Goal: Task Accomplishment & Management: Use online tool/utility

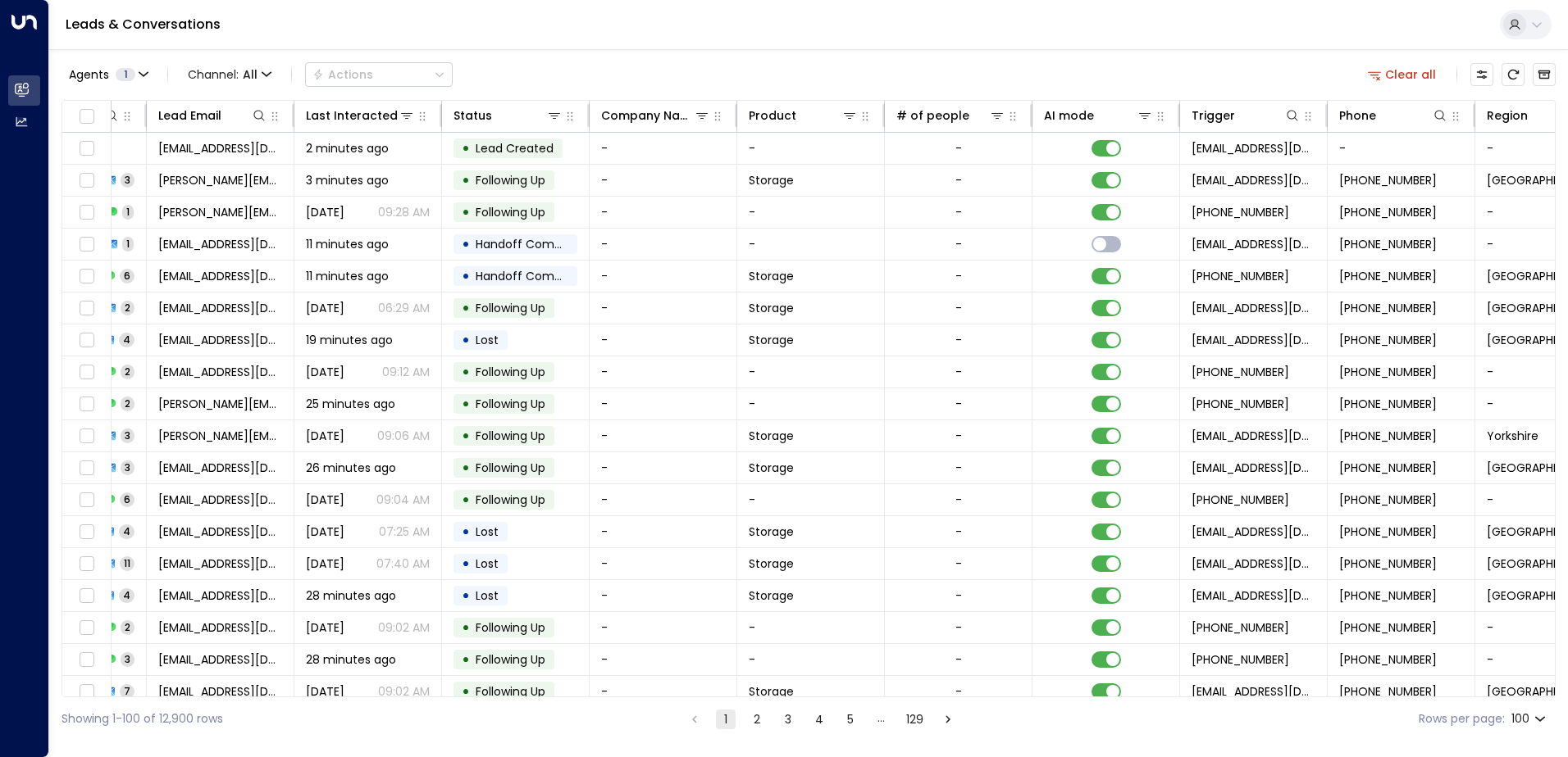
scroll to position [0, 335]
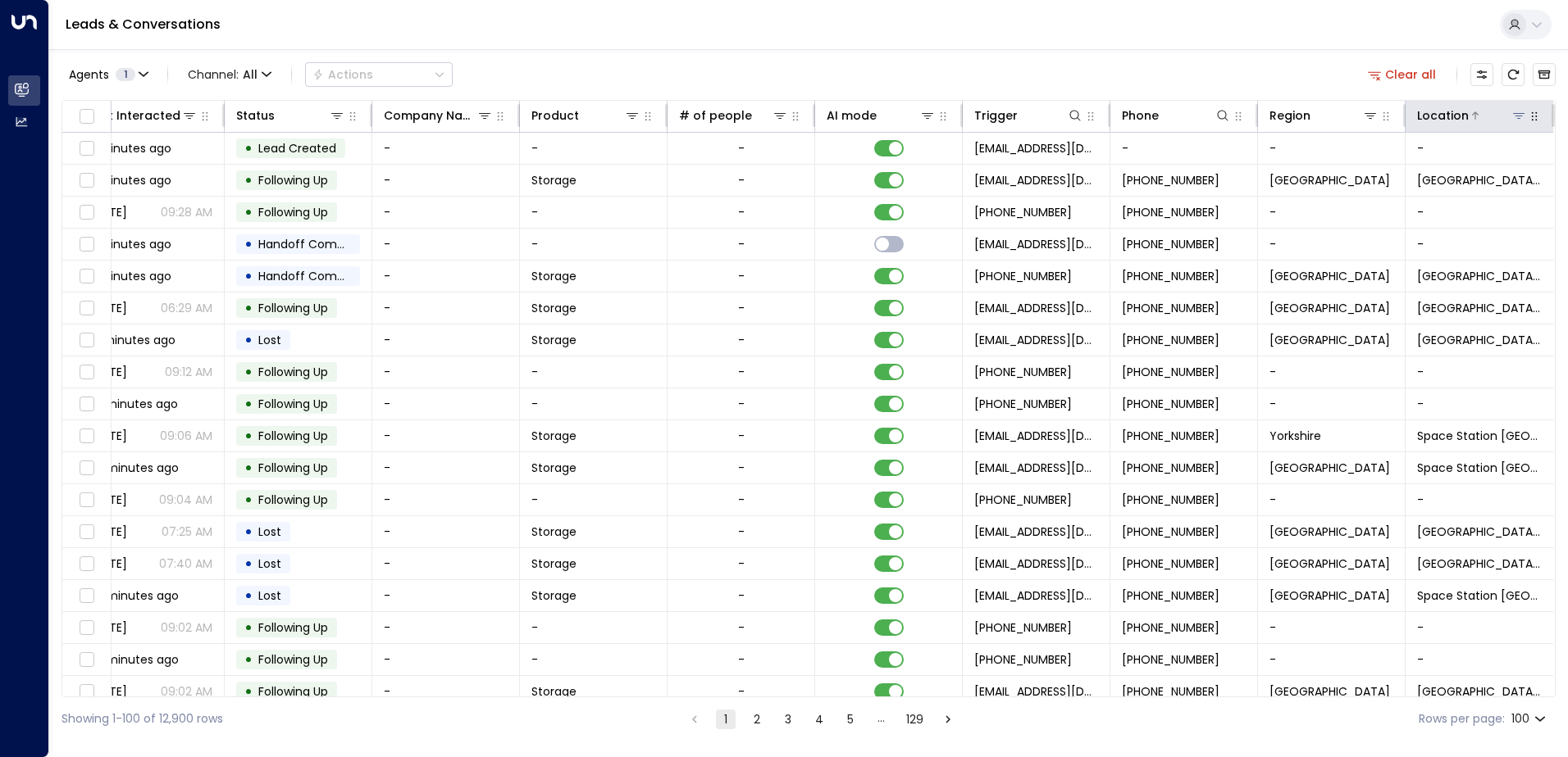
click at [1513, 113] on icon at bounding box center [1518, 116] width 11 height 6
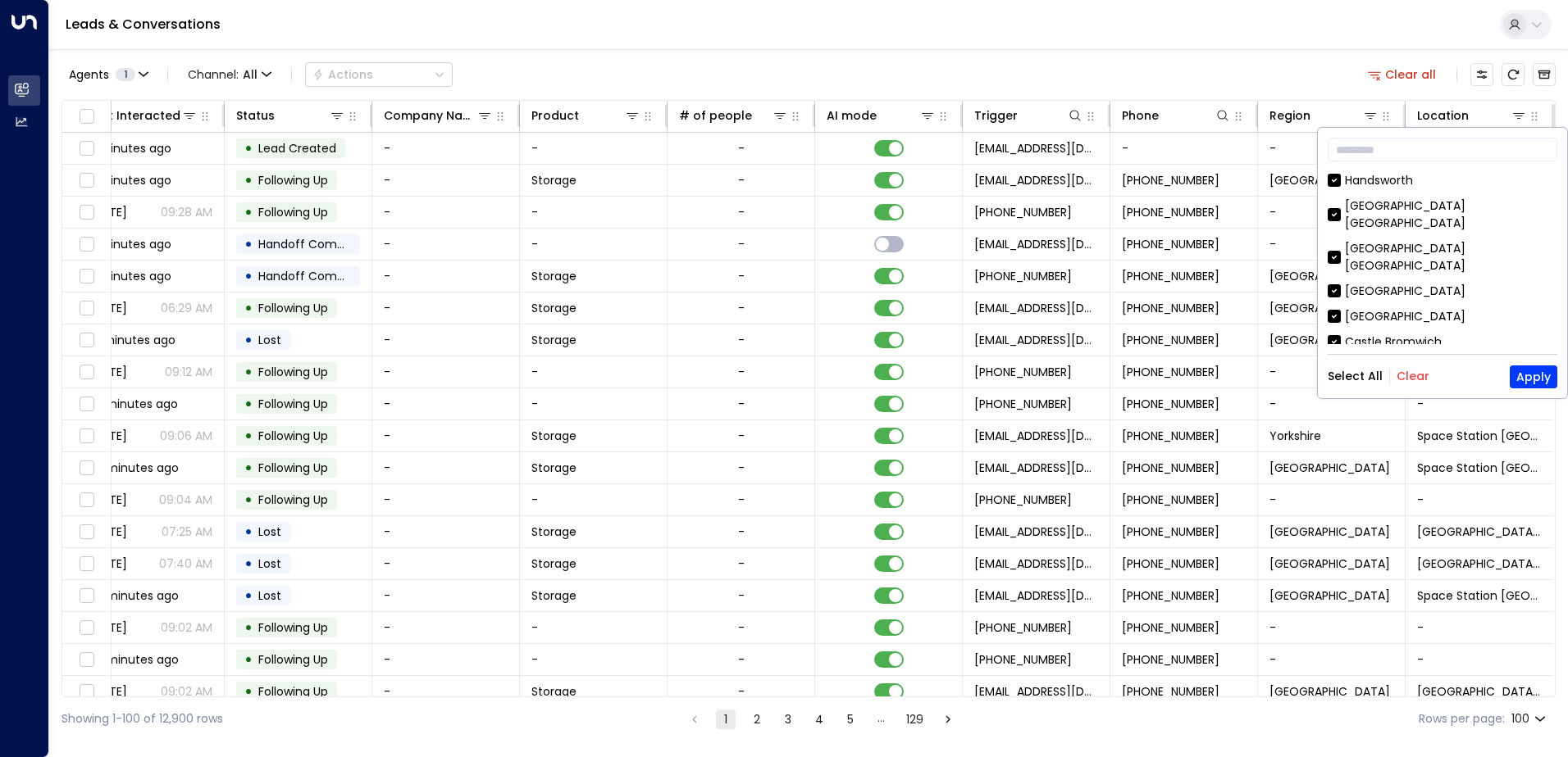
click at [1420, 376] on button "Clear" at bounding box center [1413, 376] width 33 height 13
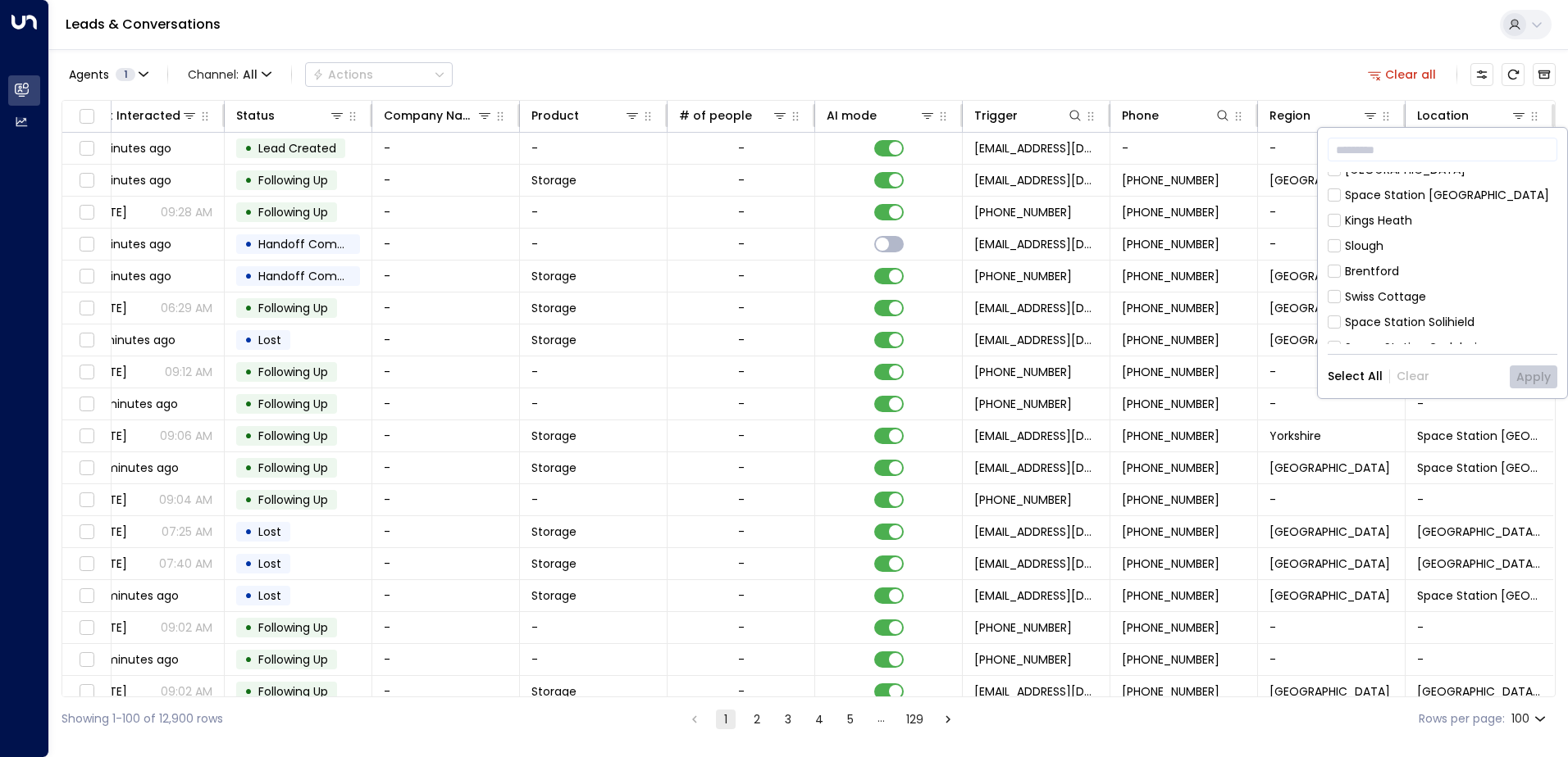
scroll to position [574, 0]
click at [1522, 374] on button "Apply" at bounding box center [1533, 376] width 48 height 23
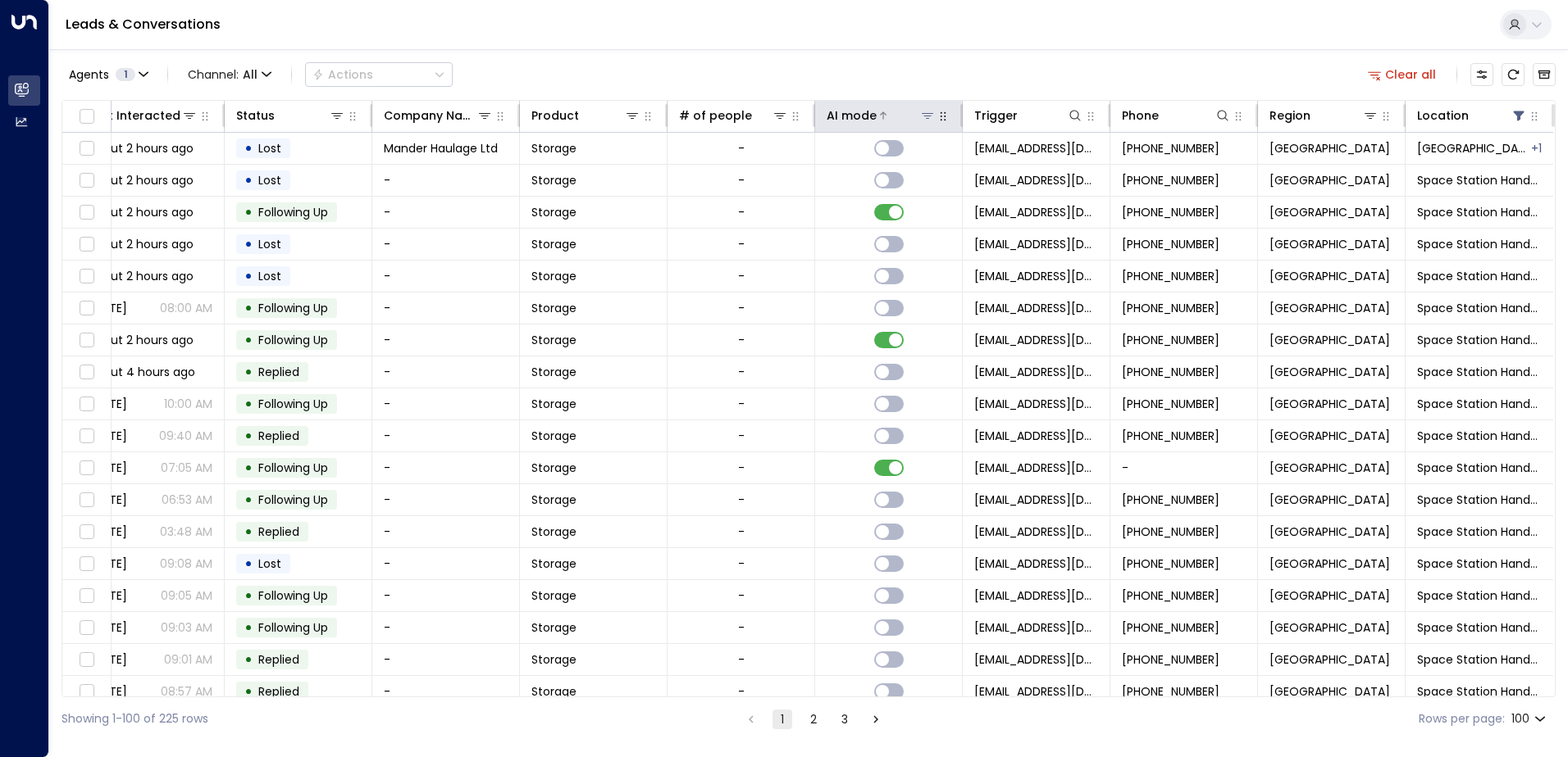
click at [882, 114] on div at bounding box center [906, 115] width 59 height 17
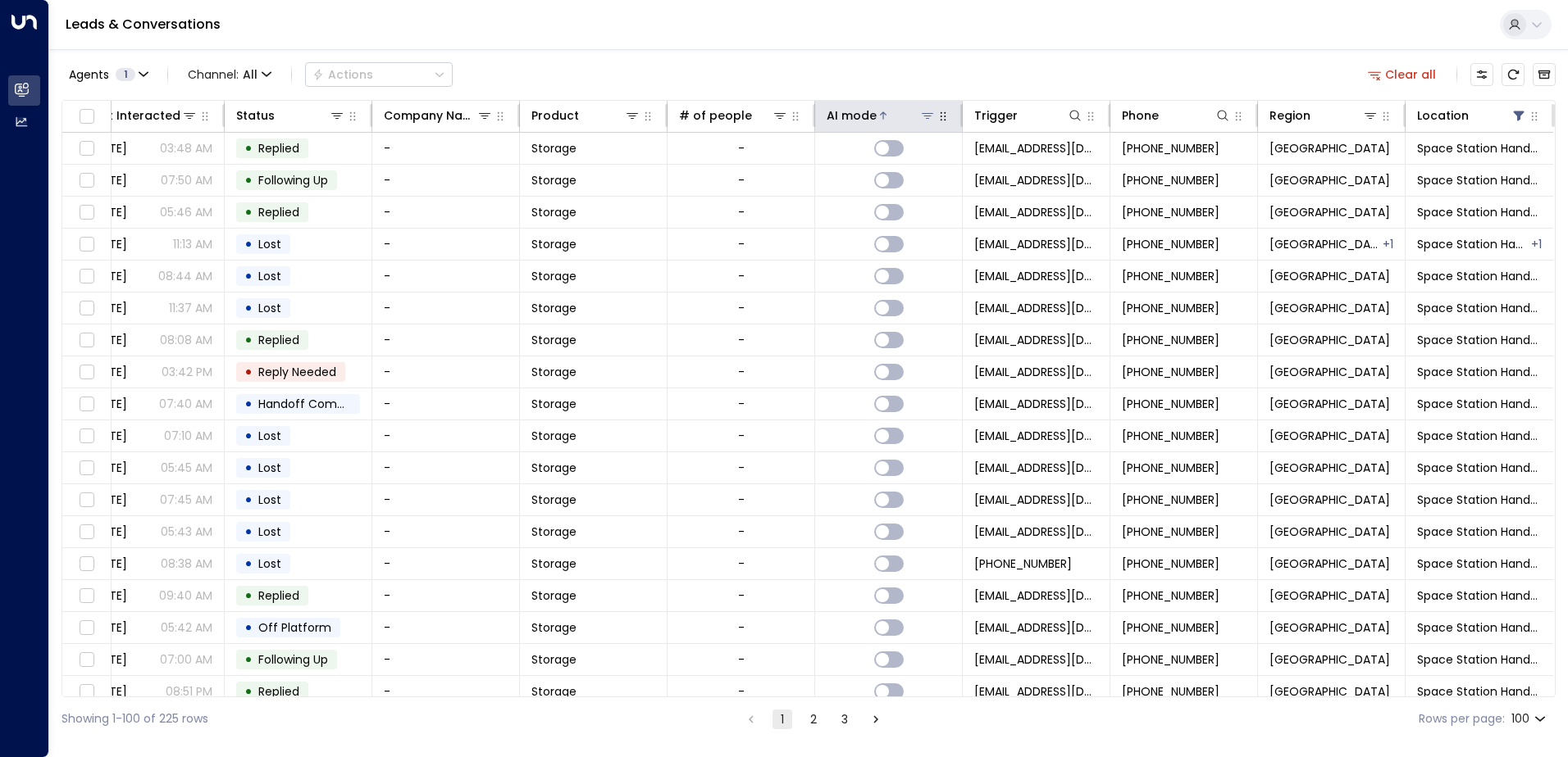
click at [882, 114] on div at bounding box center [906, 115] width 59 height 17
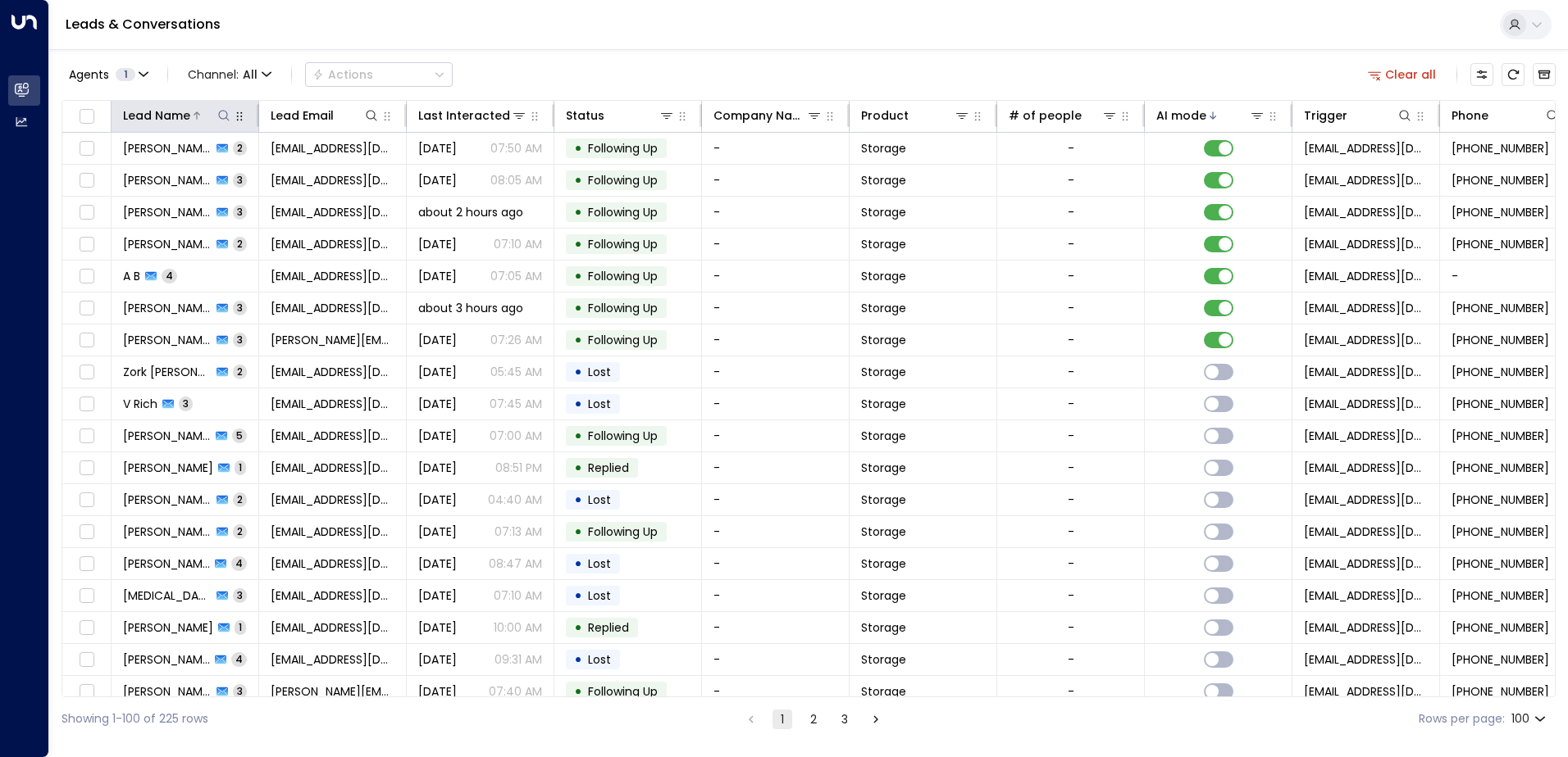
click at [228, 118] on icon at bounding box center [224, 115] width 13 height 13
type input "*********"
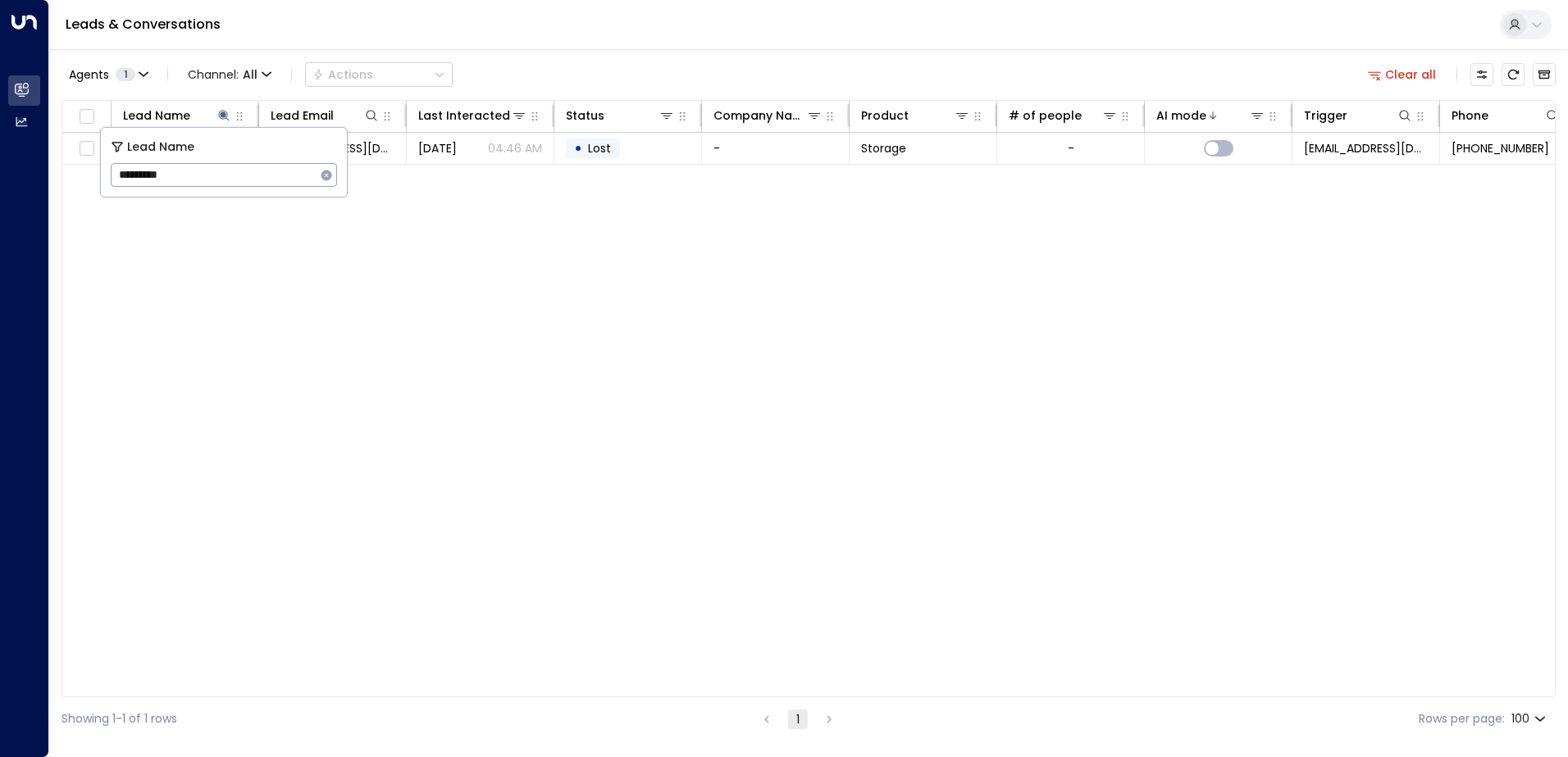
click at [394, 235] on div "Lead Name Lead Email Last Interacted Status Company Name Product # of people AI…" at bounding box center [809, 398] width 1494 height 597
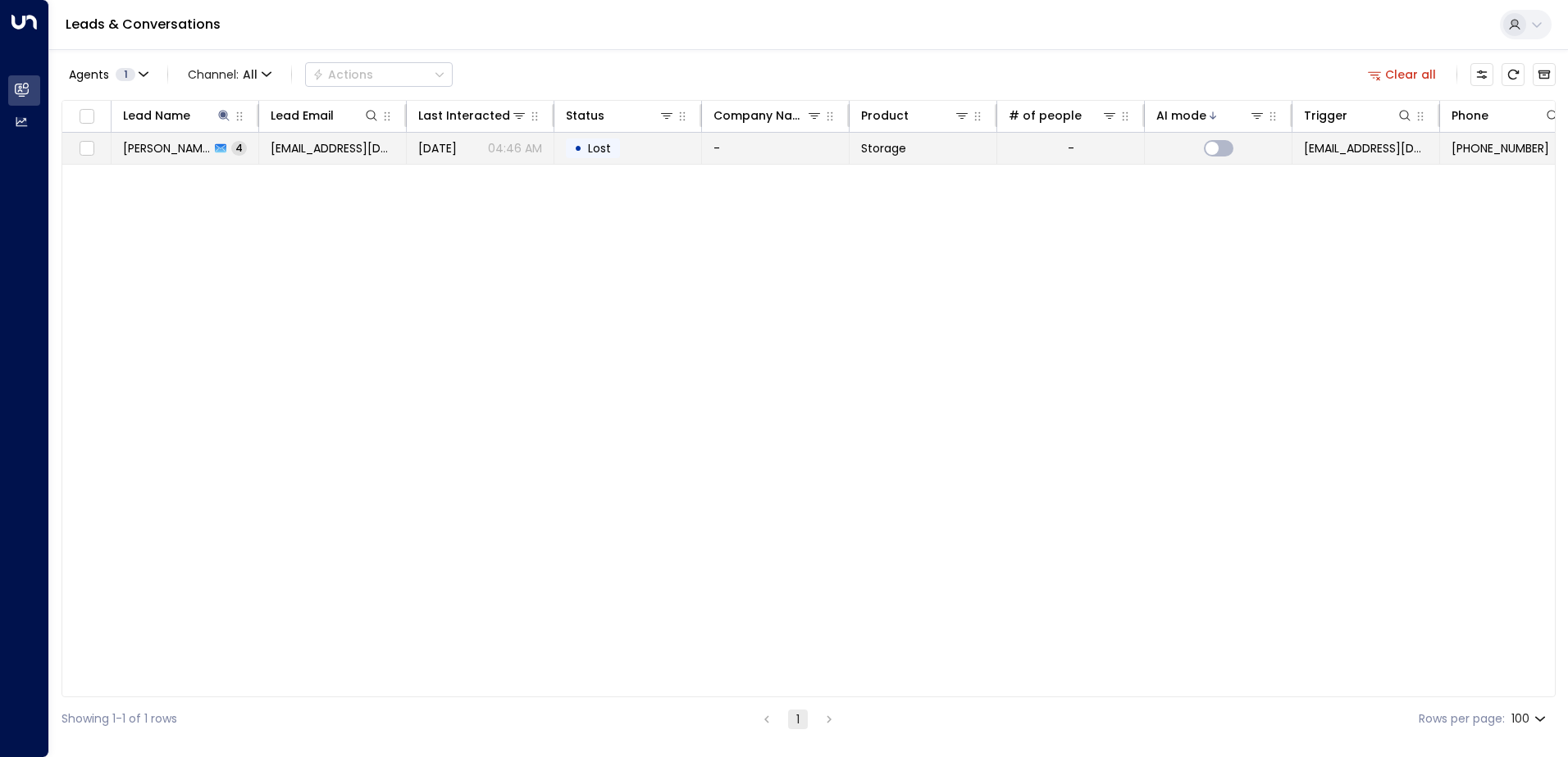
click at [225, 145] on td "[PERSON_NAME] 4" at bounding box center [185, 148] width 148 height 31
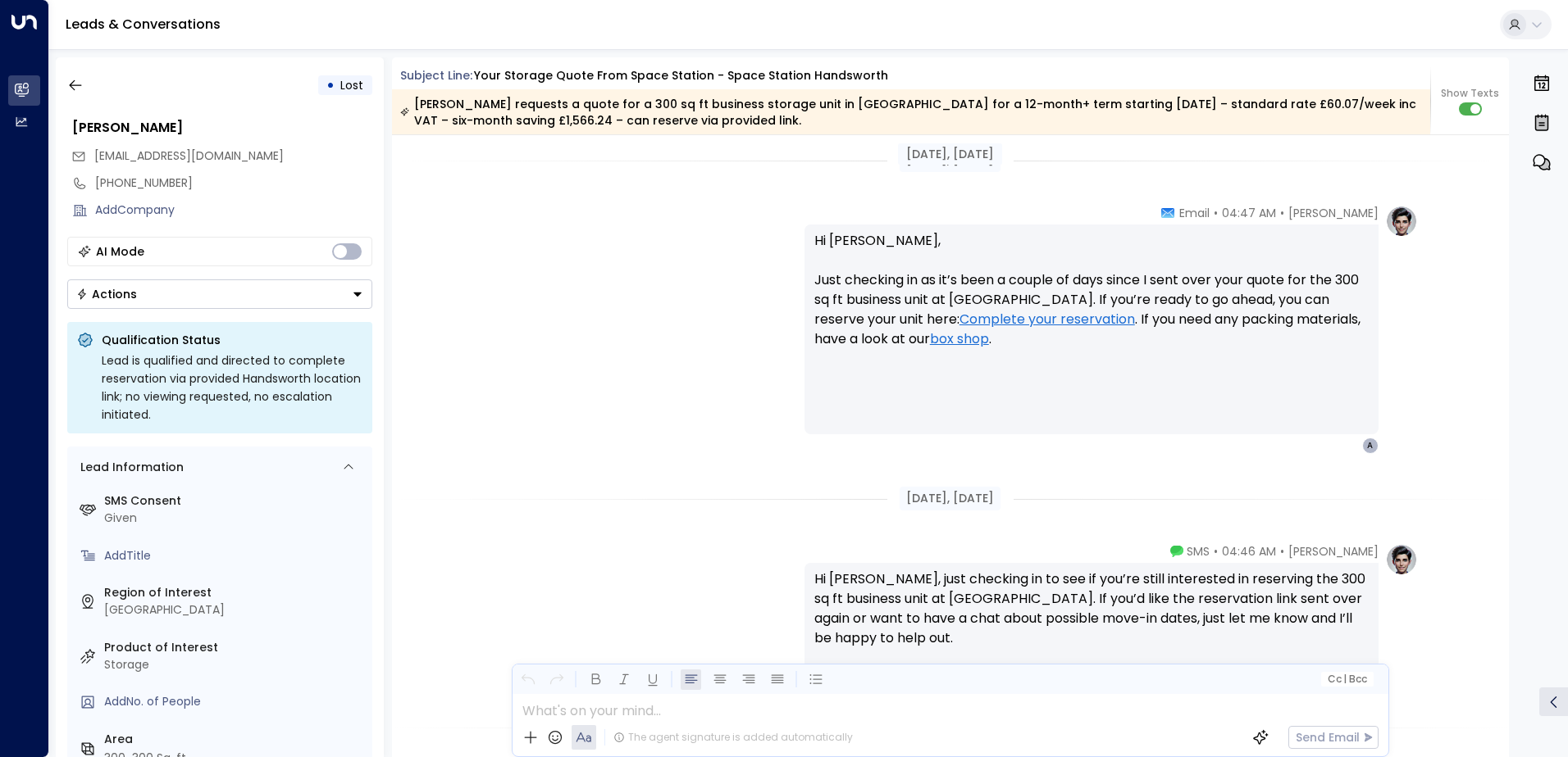
scroll to position [1959, 0]
